Goal: Transaction & Acquisition: Purchase product/service

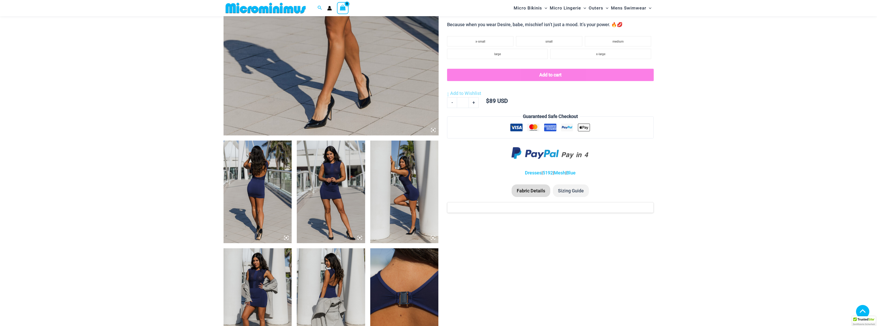
scroll to position [252, 0]
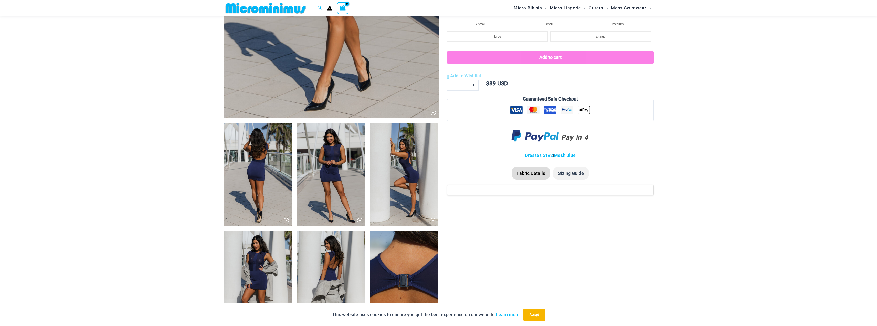
click at [272, 175] on img at bounding box center [258, 174] width 68 height 102
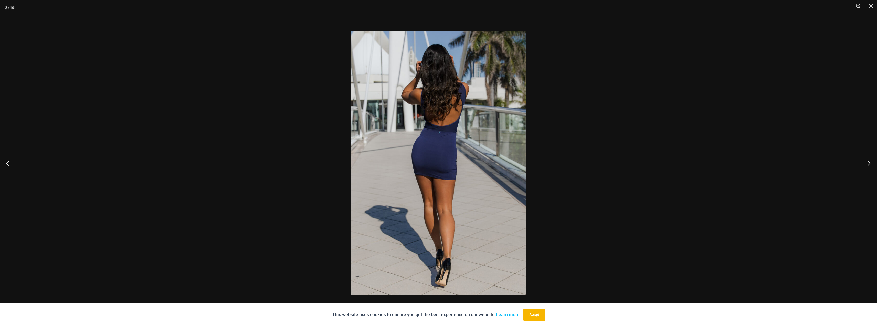
click at [870, 165] on button "Next" at bounding box center [867, 163] width 19 height 26
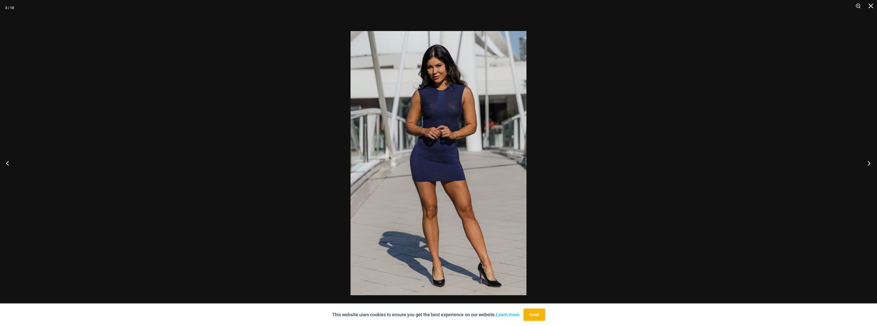
click at [870, 165] on button "Next" at bounding box center [867, 163] width 19 height 26
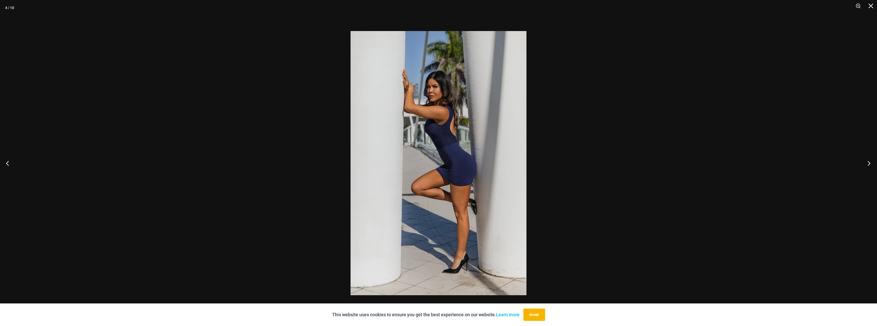
click at [870, 165] on button "Next" at bounding box center [867, 163] width 19 height 26
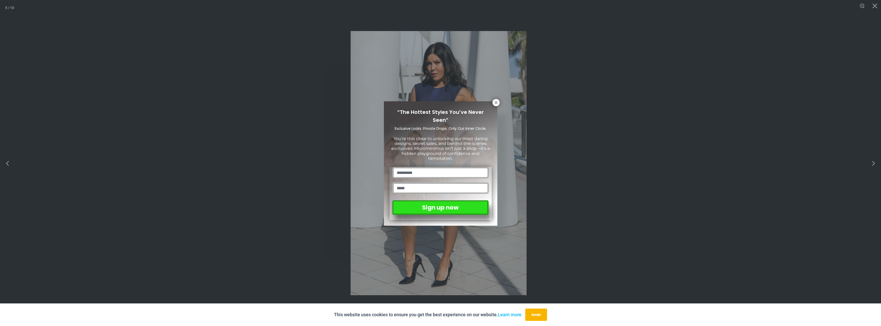
click at [870, 165] on div "“The Hottest Styles You’ve Never Seen” Exclusive Looks. Private Drops. Only Our…" at bounding box center [440, 163] width 881 height 326
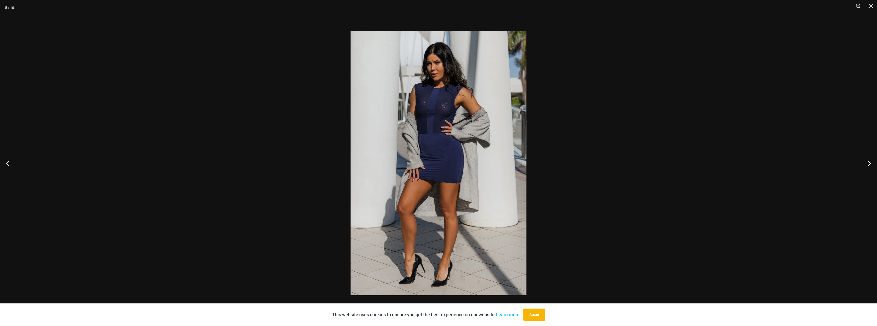
click at [870, 165] on button "Next" at bounding box center [867, 163] width 19 height 26
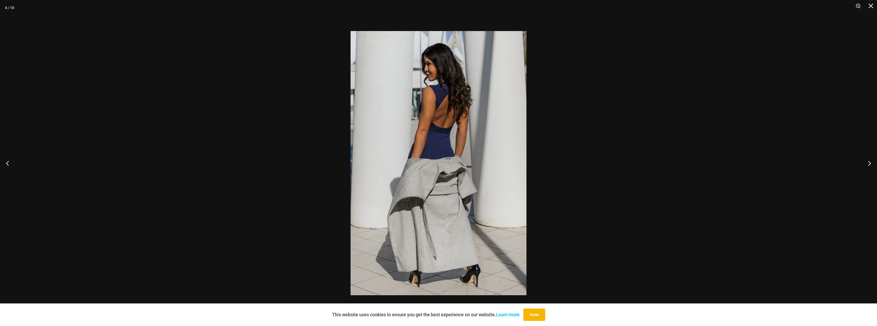
click at [870, 165] on button "Next" at bounding box center [867, 163] width 19 height 26
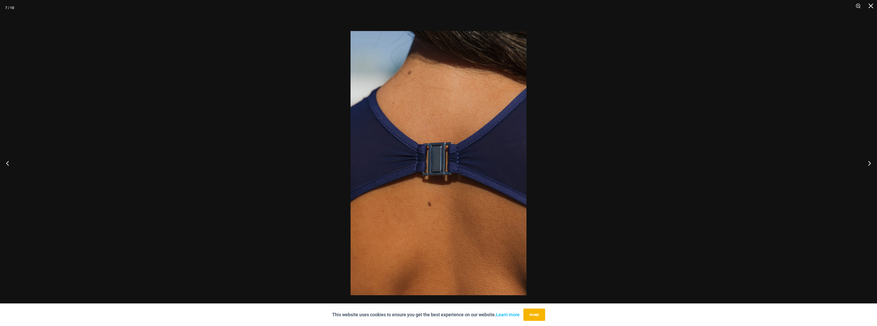
click at [870, 165] on button "Next" at bounding box center [867, 163] width 19 height 26
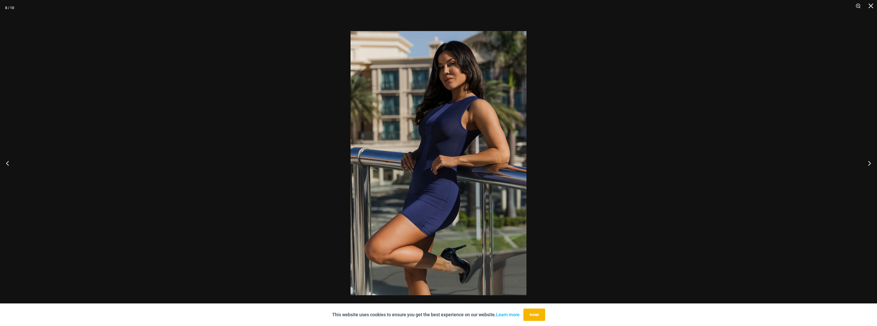
click at [870, 165] on button "Next" at bounding box center [867, 163] width 19 height 26
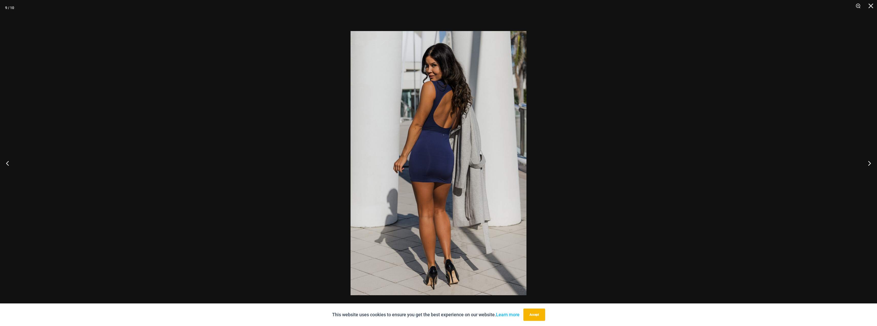
click at [870, 165] on button "Next" at bounding box center [867, 163] width 19 height 26
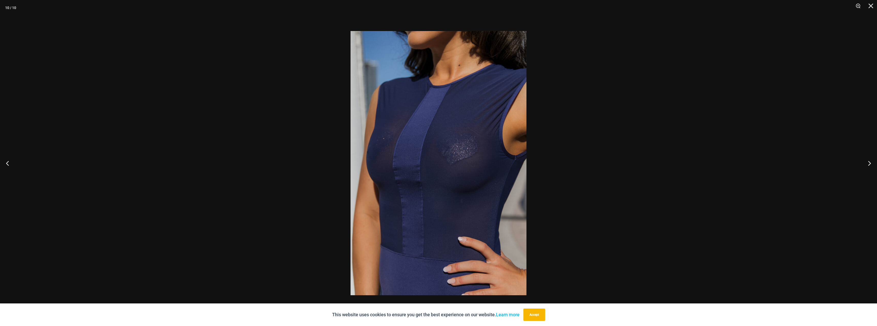
click at [870, 165] on button "Next" at bounding box center [867, 163] width 19 height 26
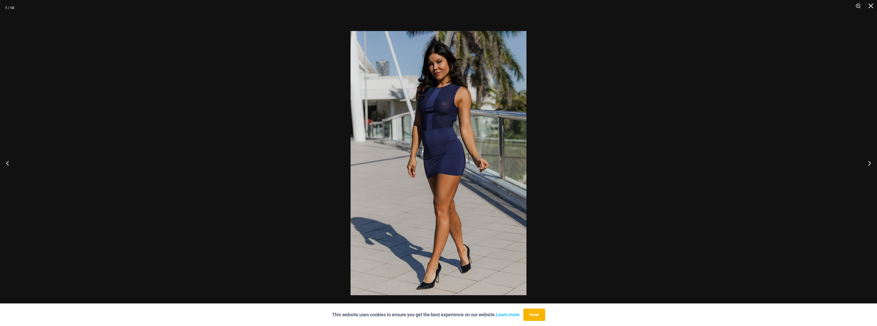
click at [870, 165] on button "Next" at bounding box center [867, 163] width 19 height 26
